Goal: Information Seeking & Learning: Learn about a topic

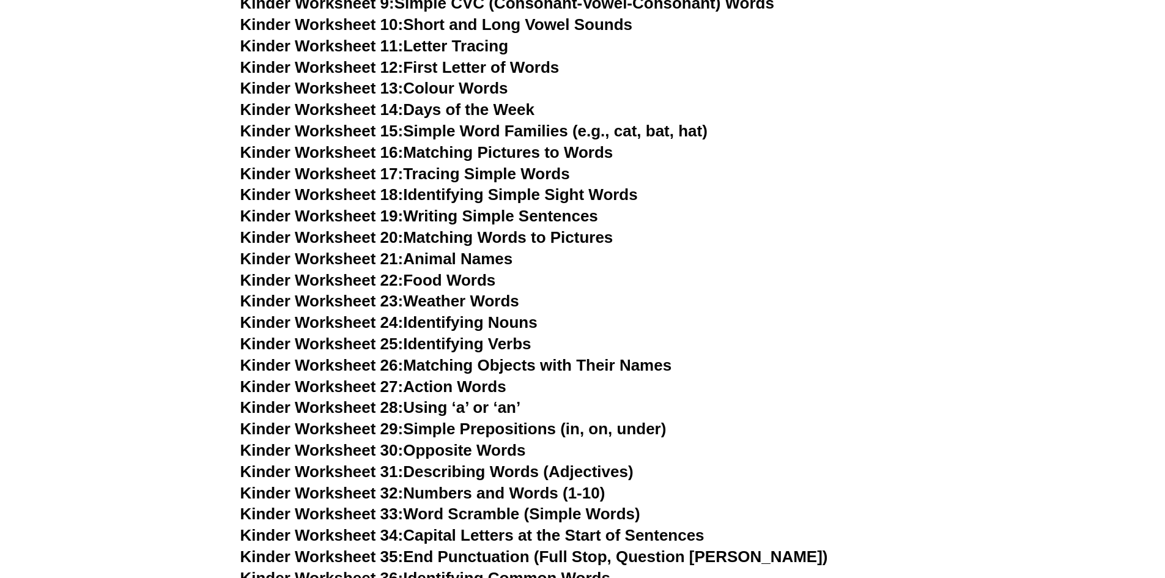
scroll to position [854, 0]
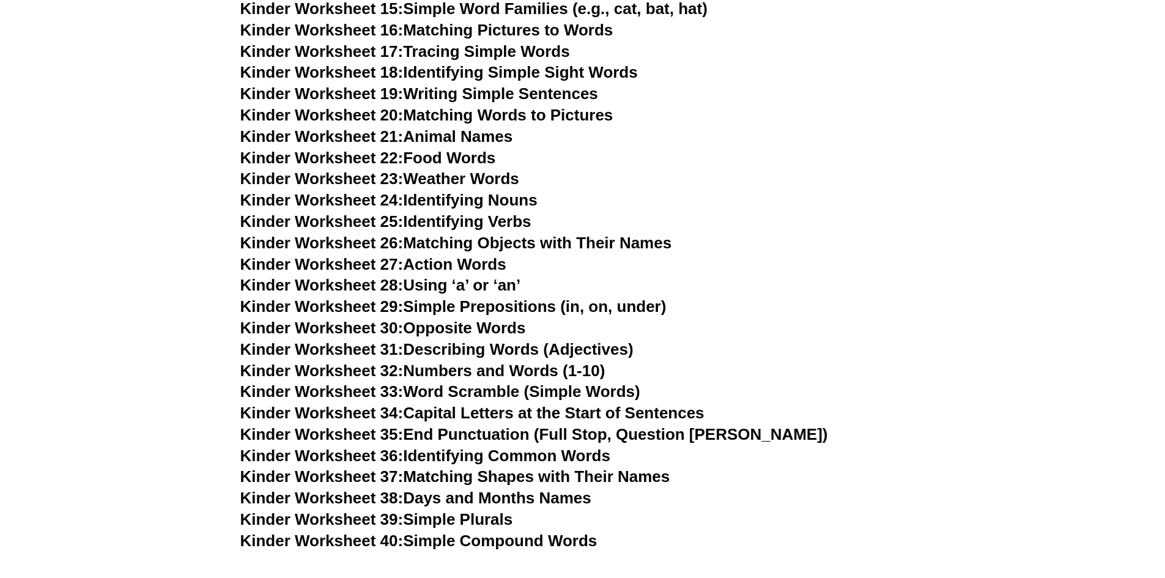
click at [534, 440] on link "Kinder Worksheet 35: End Punctuation (Full Stop, Question Mark)" at bounding box center [534, 434] width 588 height 18
click at [484, 525] on link "Kinder Worksheet 39: Simple Plurals" at bounding box center [376, 519] width 273 height 18
click at [460, 542] on link "Kinder Worksheet 40: Simple Compound Words" at bounding box center [418, 540] width 357 height 18
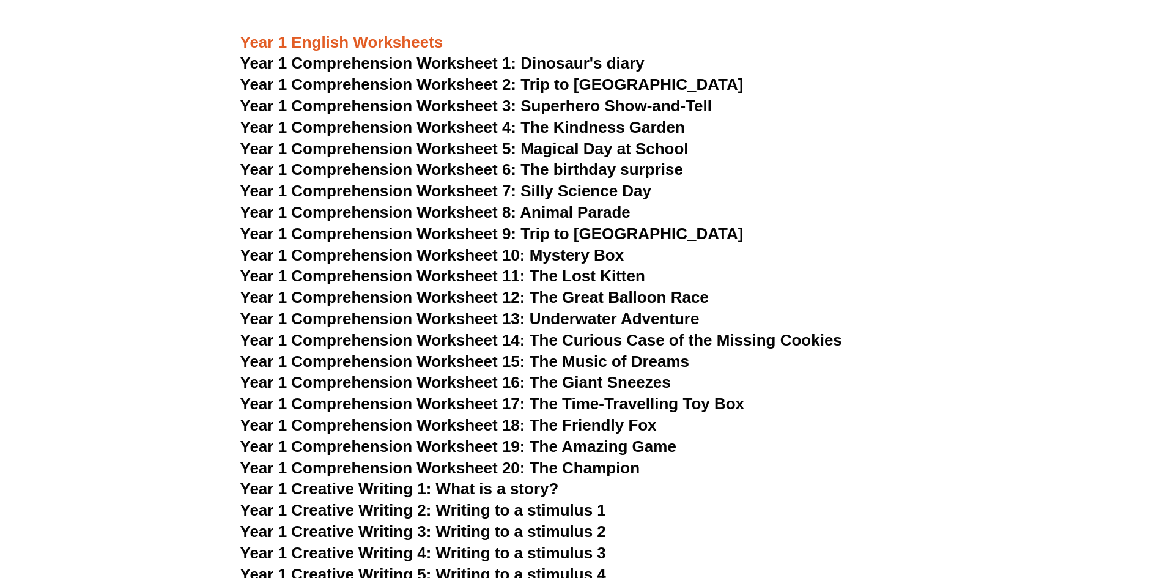
scroll to position [1465, 0]
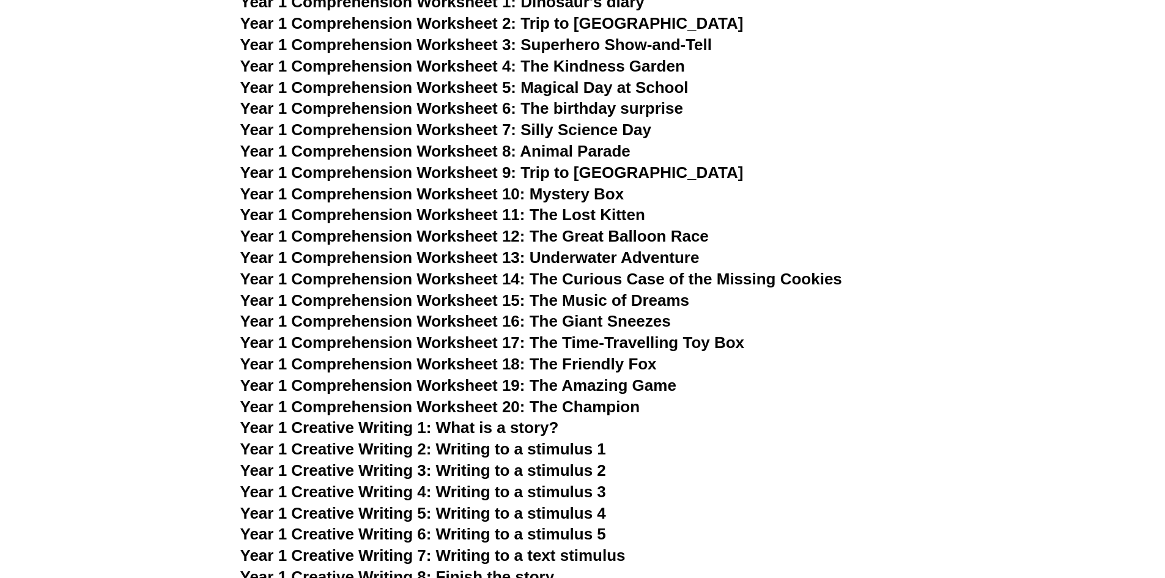
click at [495, 427] on span "Year 1 Creative Writing 1: What is a story?" at bounding box center [399, 427] width 319 height 18
click at [519, 444] on span "Year 1 Creative Writing 2: Writing to a stimulus 1" at bounding box center [423, 449] width 366 height 18
click at [564, 470] on span "Year 1 Creative Writing 3: Writing to a stimulus 2" at bounding box center [423, 470] width 366 height 18
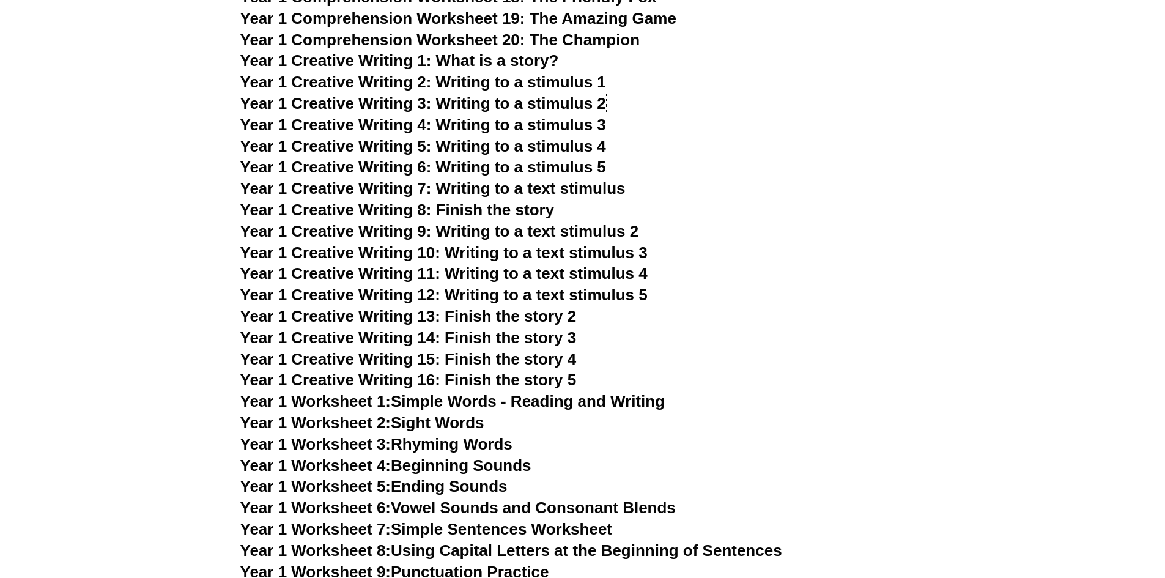
scroll to position [1893, 0]
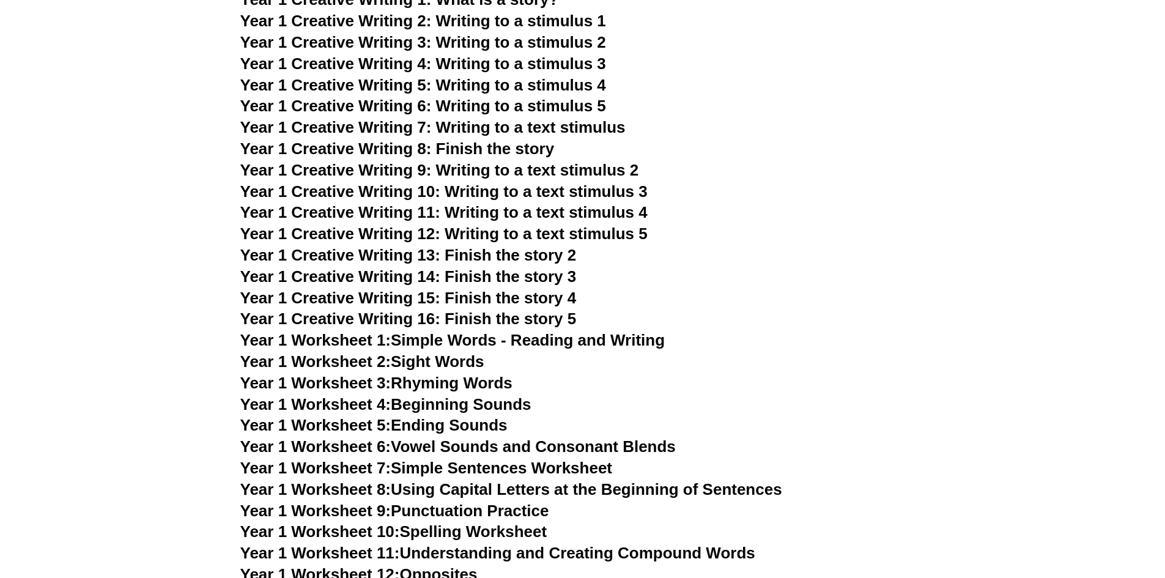
click at [457, 383] on link "Year 1 Worksheet 3: Rhyming Words" at bounding box center [376, 383] width 272 height 18
click at [462, 424] on link "Year 1 Worksheet 5: Ending Sounds" at bounding box center [373, 425] width 267 height 18
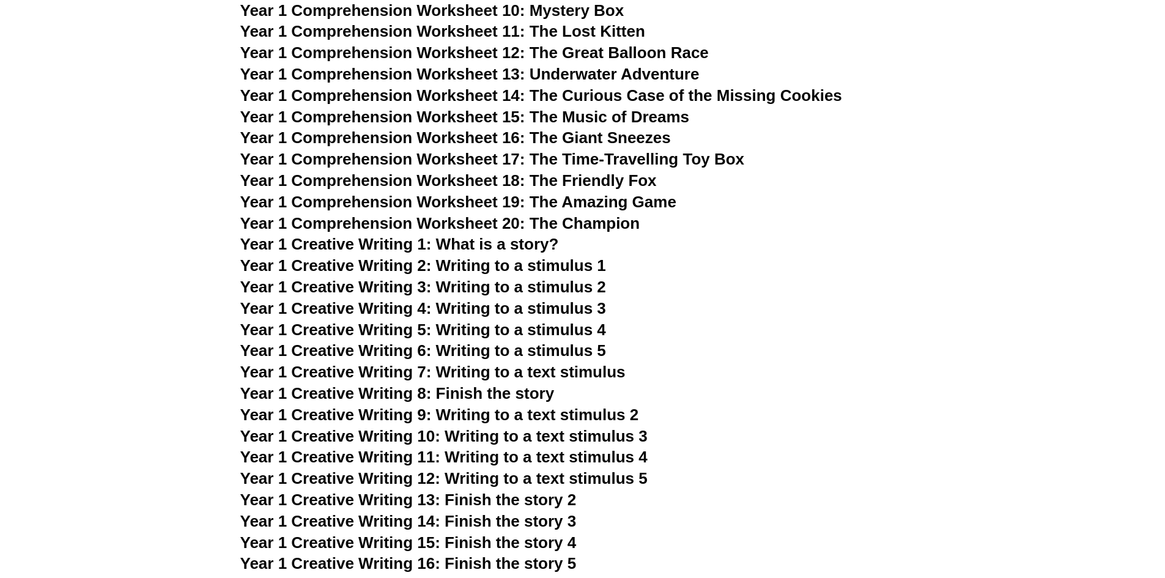
scroll to position [1954, 0]
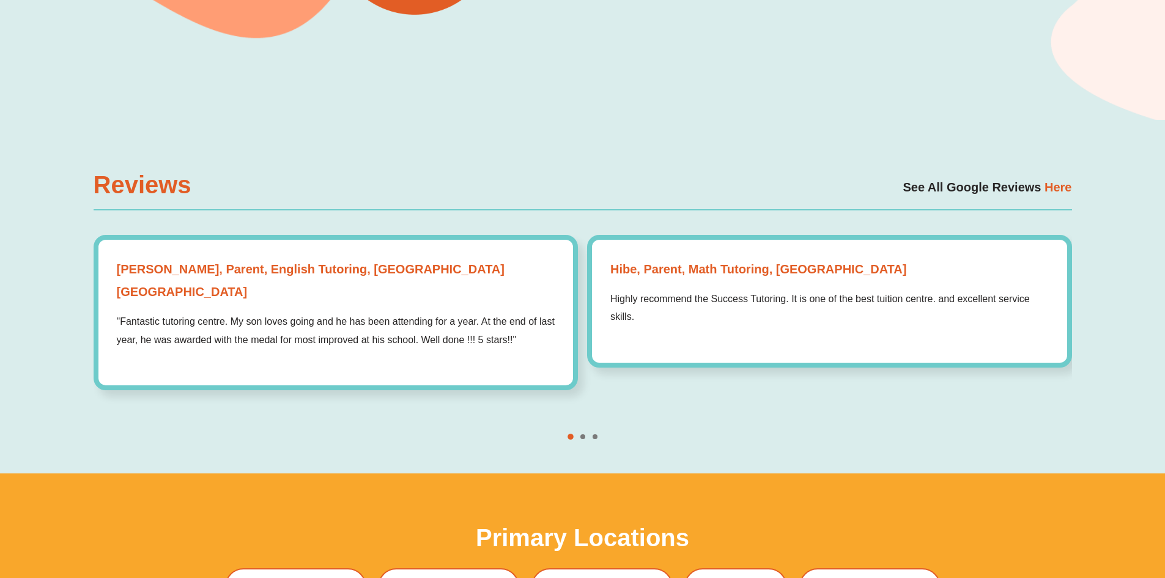
scroll to position [3974, 0]
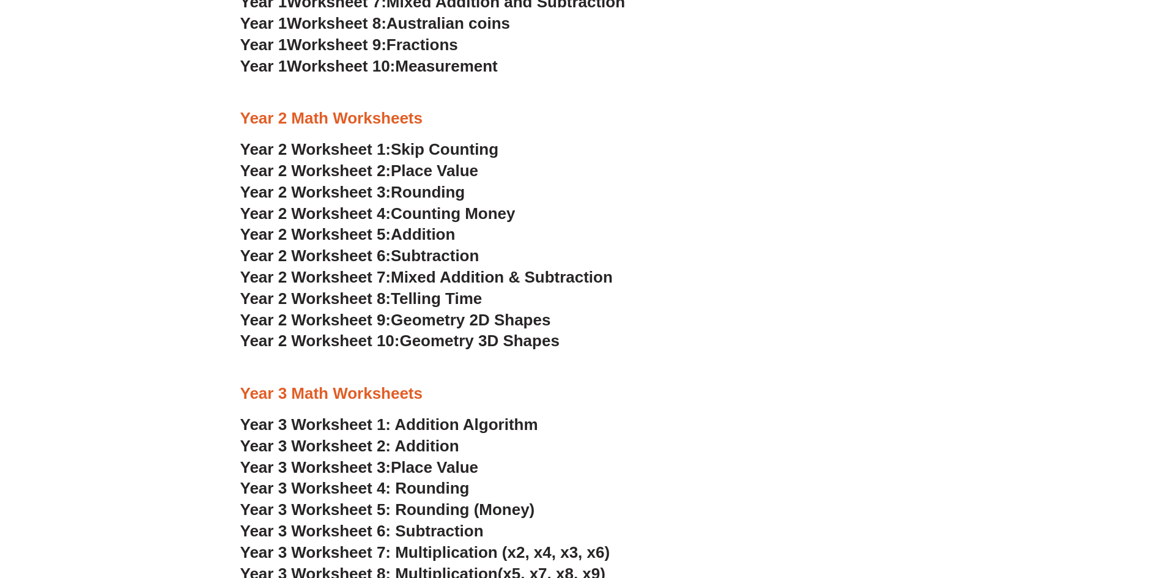
scroll to position [1464, 0]
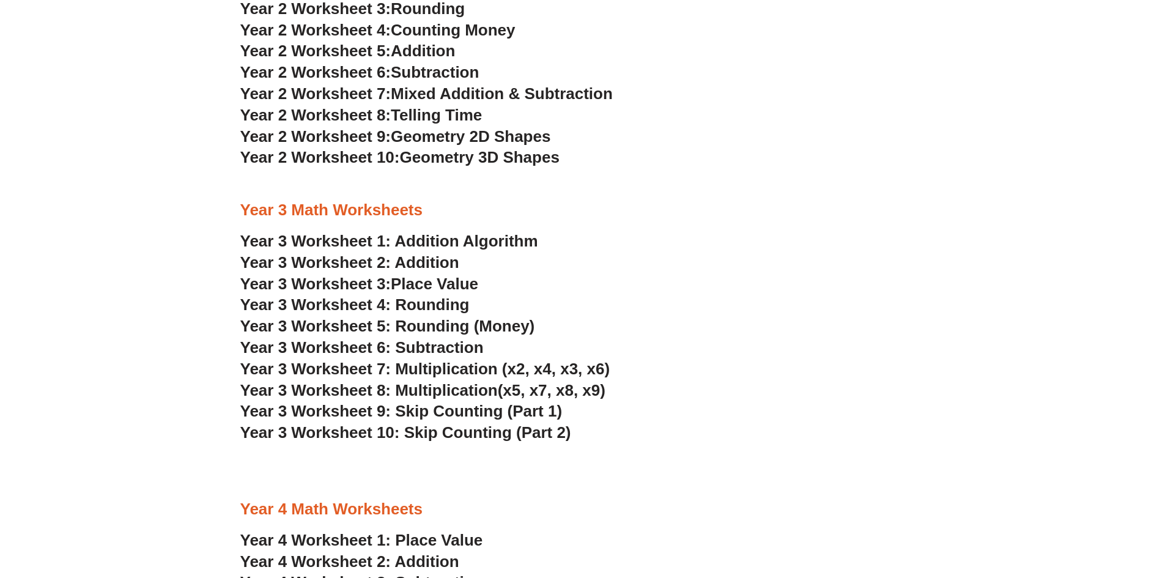
click at [472, 238] on link "Year 3 Worksheet 1: Addition Algorithm" at bounding box center [389, 241] width 298 height 18
click at [447, 347] on span "Year 3 Worksheet 6: Subtraction" at bounding box center [361, 347] width 243 height 18
click at [452, 282] on span "Place Value" at bounding box center [434, 284] width 87 height 18
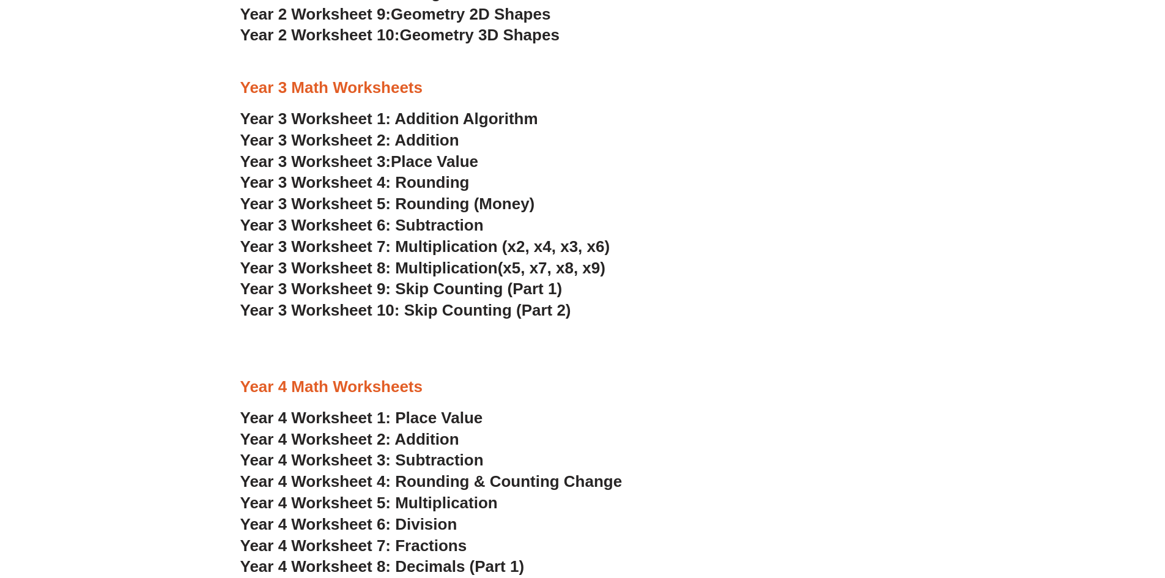
click at [440, 265] on span "Year 3 Worksheet 8: Multiplication" at bounding box center [368, 268] width 257 height 18
click at [413, 306] on span "Year 3 Worksheet 10: Skip Counting (Part 2)" at bounding box center [405, 310] width 331 height 18
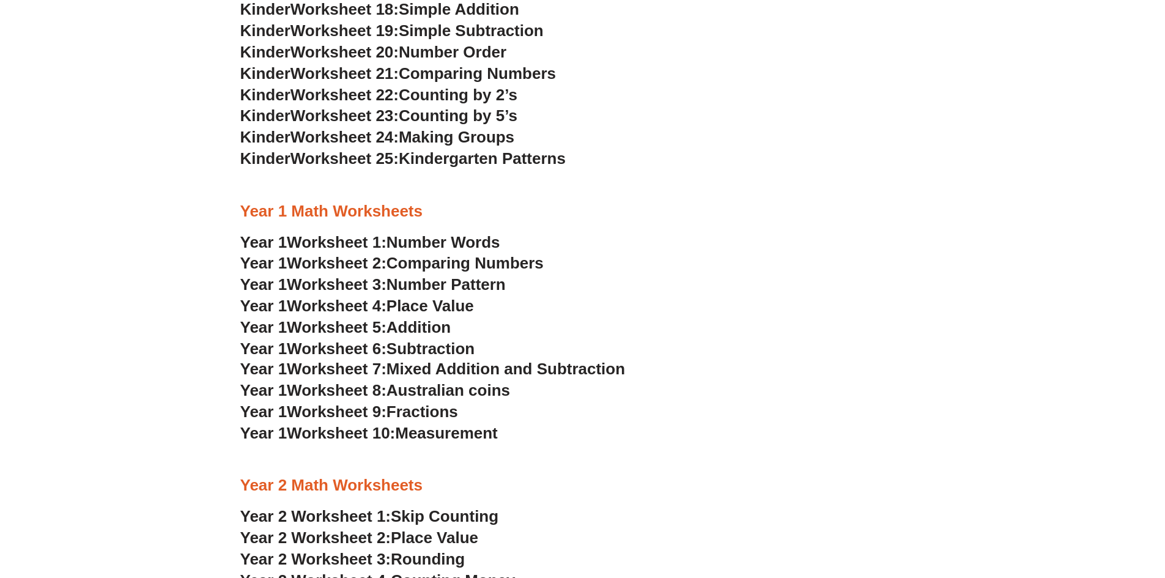
scroll to position [731, 0]
